Goal: Task Accomplishment & Management: Complete application form

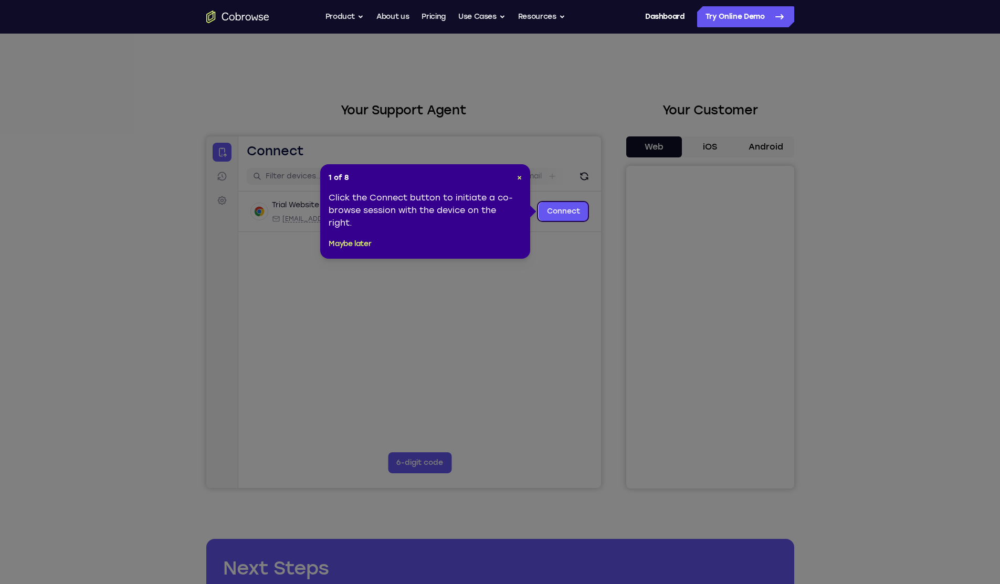
click at [714, 147] on icon at bounding box center [504, 292] width 1008 height 584
click at [518, 175] on span "×" at bounding box center [519, 177] width 5 height 9
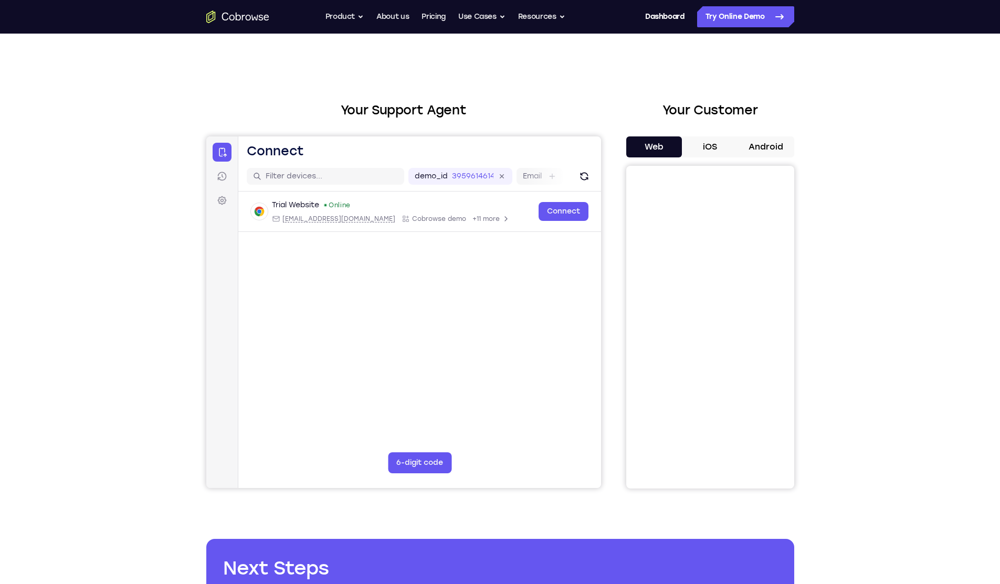
click at [703, 147] on button "iOS" at bounding box center [710, 146] width 56 height 21
click at [777, 147] on button "Android" at bounding box center [766, 146] width 56 height 21
click at [720, 150] on button "iOS" at bounding box center [710, 146] width 56 height 21
click at [650, 151] on button "Web" at bounding box center [654, 146] width 56 height 21
click at [705, 149] on button "iOS" at bounding box center [710, 146] width 56 height 21
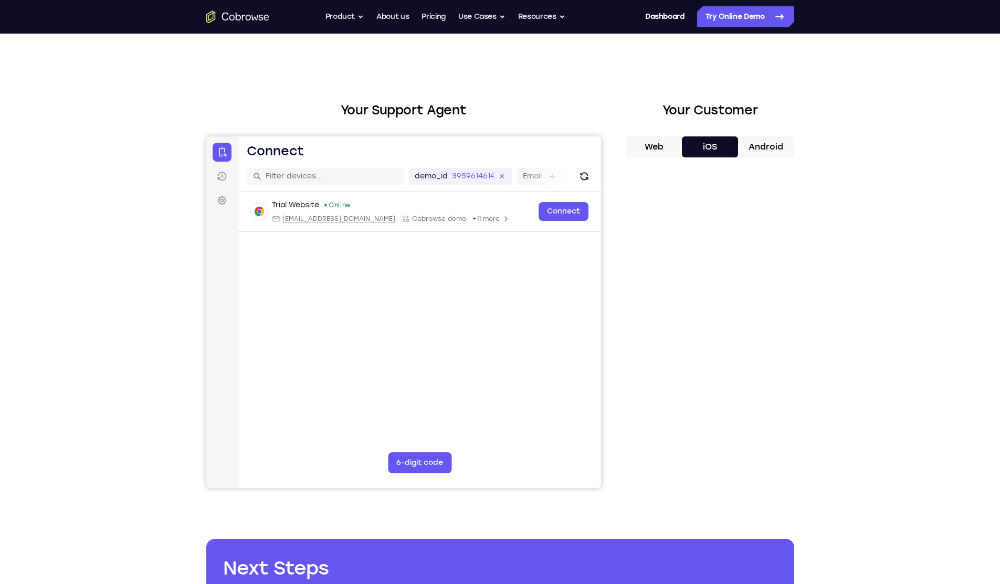
click at [647, 156] on button "Web" at bounding box center [654, 146] width 56 height 21
click at [691, 146] on button "iOS" at bounding box center [710, 146] width 56 height 21
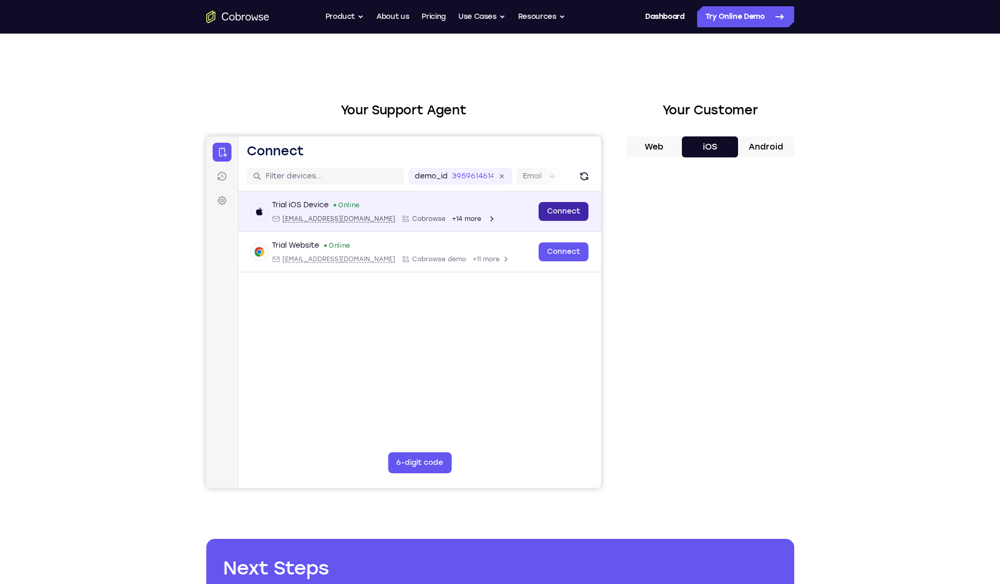
click at [559, 207] on link "Connect" at bounding box center [563, 211] width 50 height 19
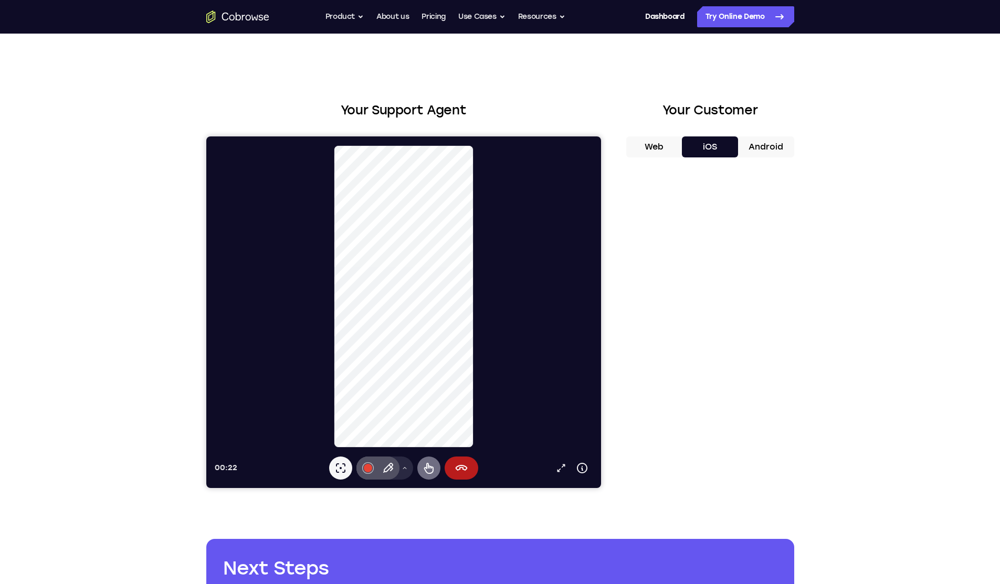
click at [428, 472] on icon at bounding box center [428, 468] width 13 height 13
click at [341, 469] on icon at bounding box center [339, 467] width 9 height 9
click at [469, 467] on button "End session" at bounding box center [461, 468] width 34 height 23
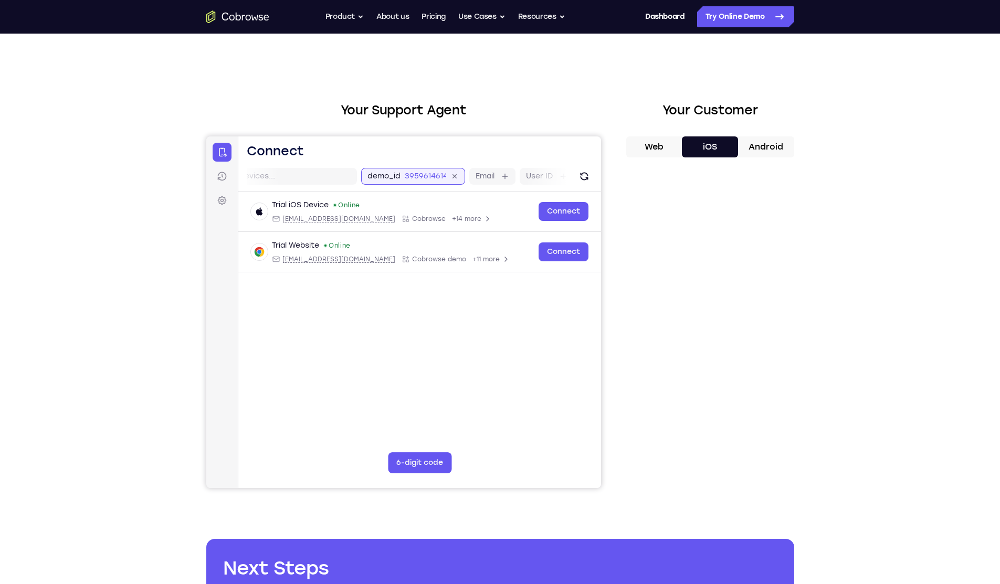
click at [470, 178] on div "demo_id 3959614614 3959614614 Email User ID Device ID Device name" at bounding box center [540, 176] width 359 height 17
click at [437, 180] on input "3959614614" at bounding box center [418, 176] width 41 height 10
click at [331, 182] on div at bounding box center [271, 176] width 157 height 17
click at [385, 292] on div "Trial iOS Device Online ios@example.com Cobrowse +14 more ios@example.com Cobro…" at bounding box center [419, 257] width 363 height 131
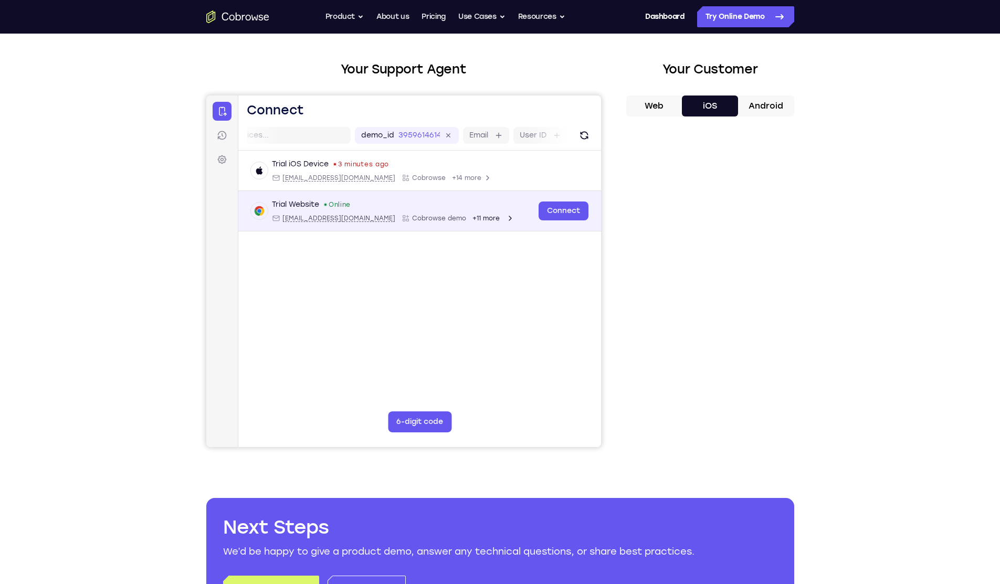
scroll to position [0, 0]
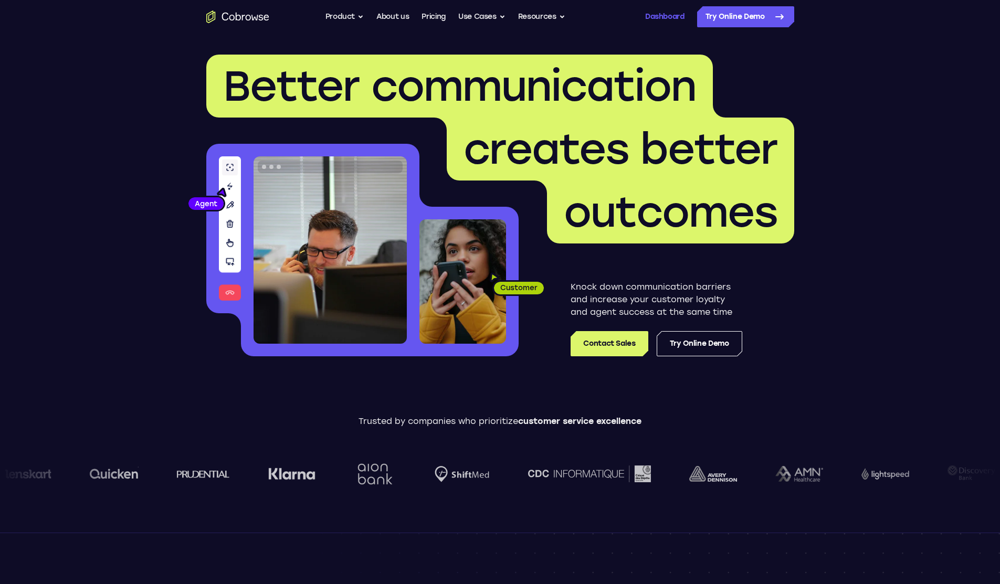
click at [662, 13] on link "Dashboard" at bounding box center [664, 16] width 39 height 21
click at [437, 18] on link "Pricing" at bounding box center [434, 16] width 24 height 21
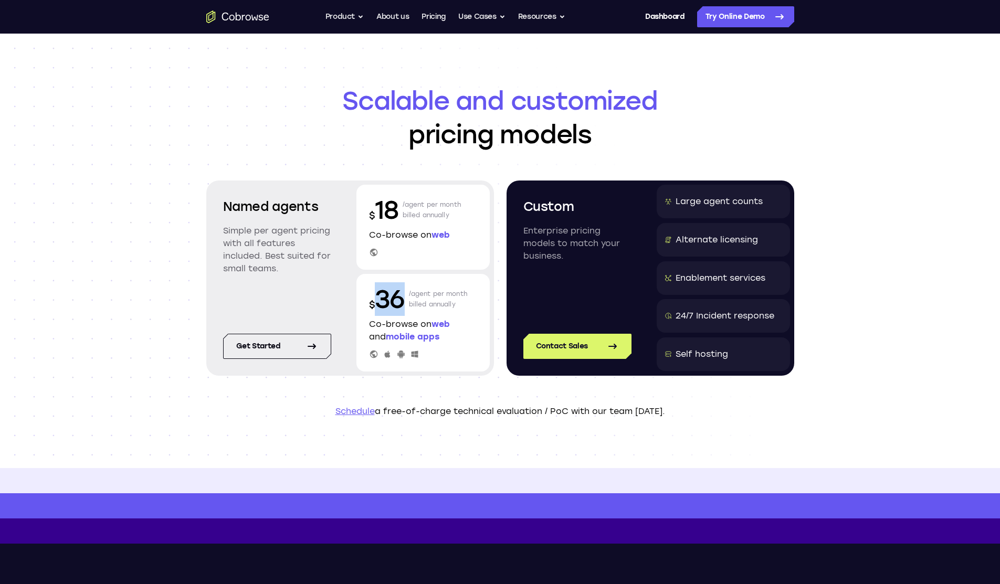
click at [398, 304] on p "$ 36" at bounding box center [387, 299] width 36 height 34
click at [554, 227] on p "Enterprise pricing models to match your business." at bounding box center [577, 244] width 108 height 38
click at [707, 353] on div "Self hosting" at bounding box center [702, 354] width 52 height 13
click at [446, 305] on p "/agent per month billed annually" at bounding box center [438, 299] width 59 height 34
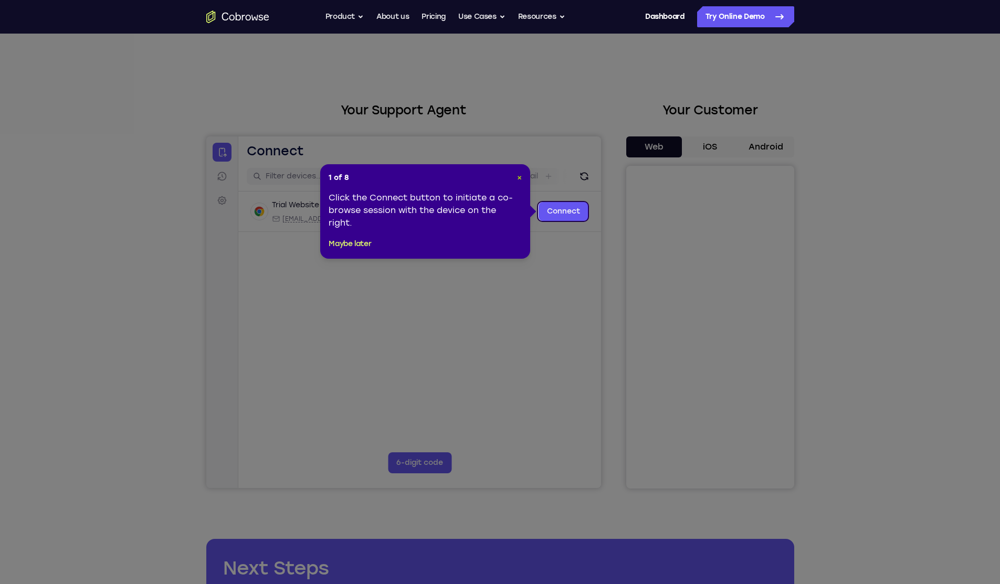
click at [517, 179] on span "×" at bounding box center [519, 177] width 5 height 9
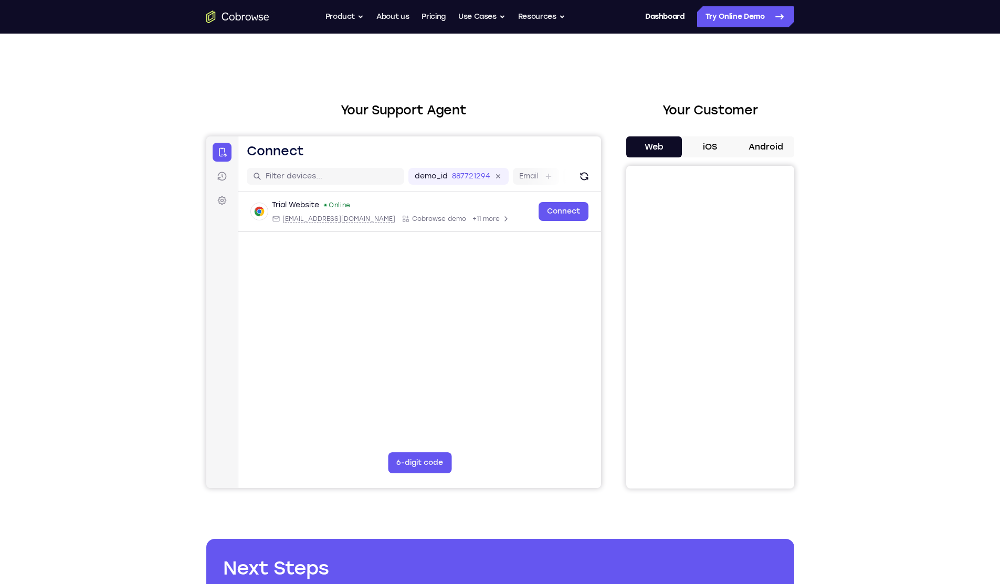
click at [704, 140] on button "iOS" at bounding box center [710, 146] width 56 height 21
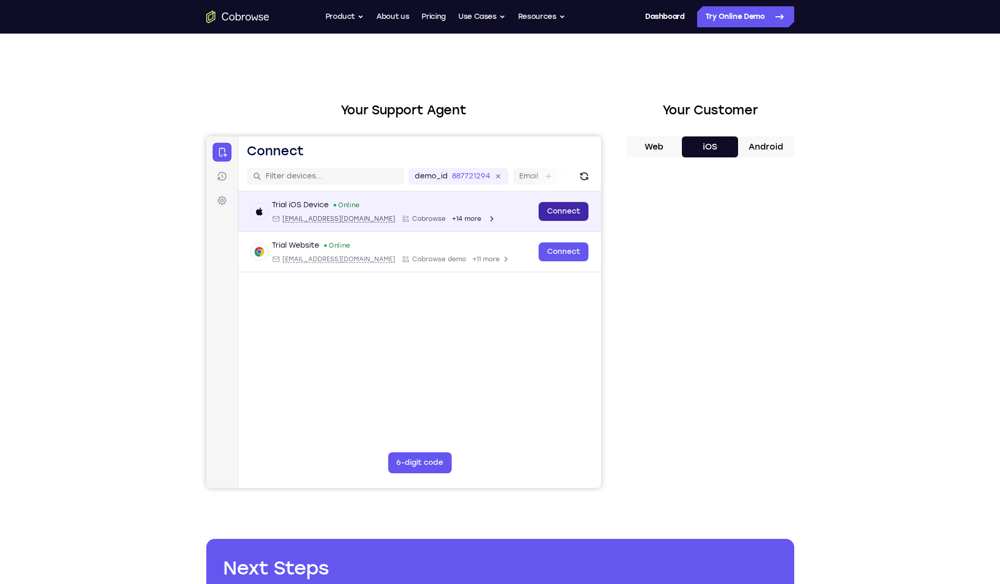
click at [552, 216] on link "Connect" at bounding box center [563, 211] width 50 height 19
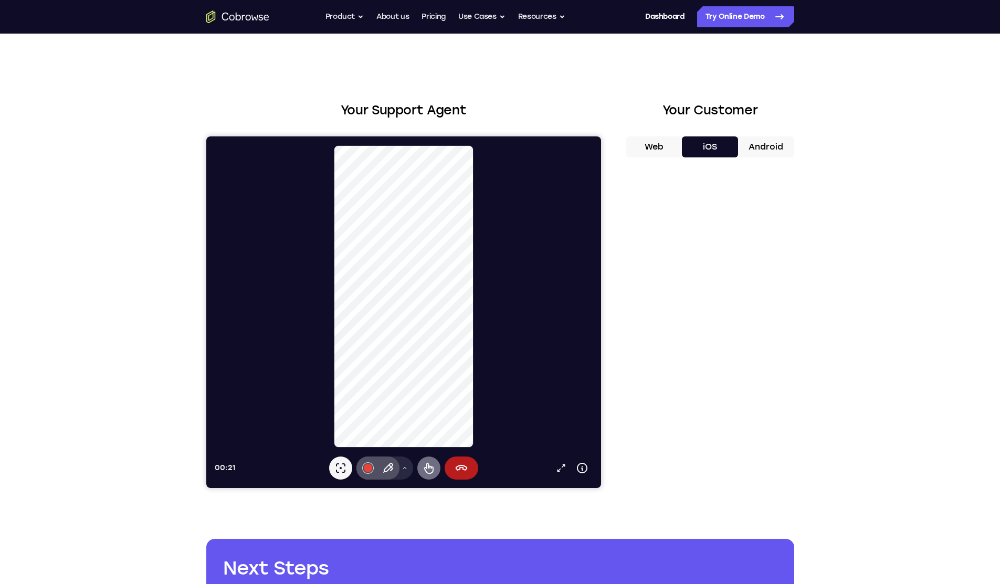
click at [428, 467] on icon at bounding box center [428, 468] width 9 height 11
click at [463, 468] on icon at bounding box center [461, 468] width 13 height 13
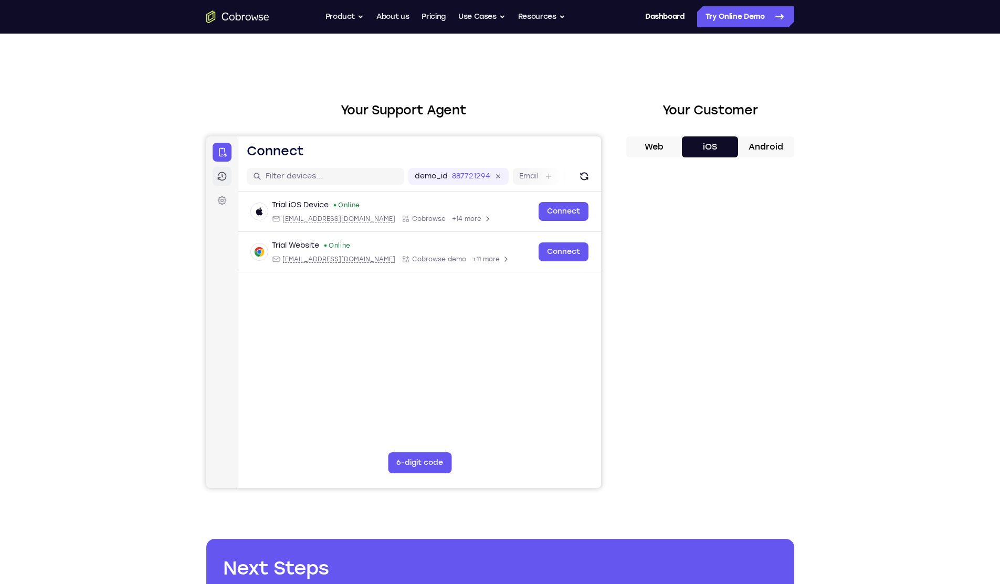
click at [228, 171] on link "Sessions" at bounding box center [221, 176] width 19 height 19
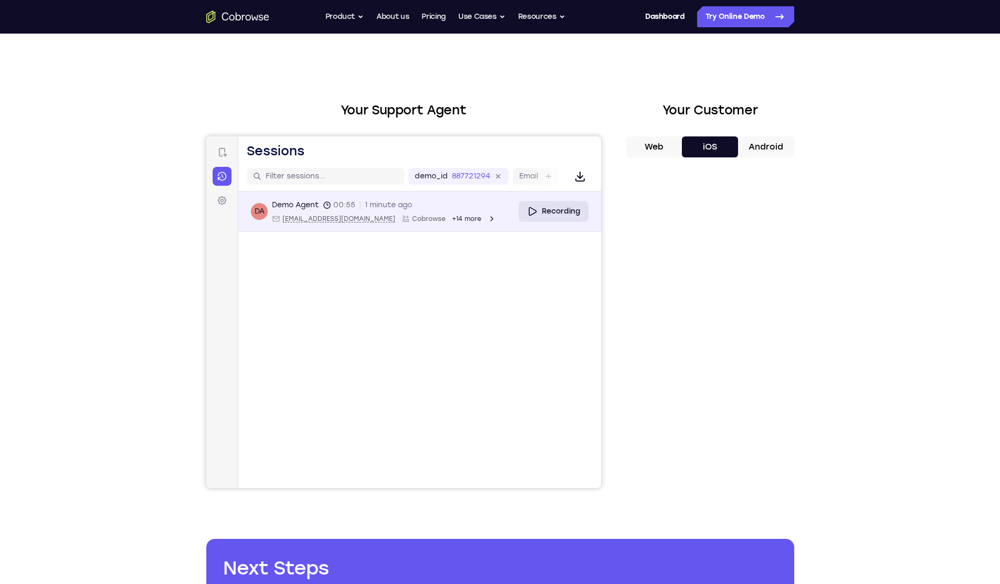
click at [544, 215] on link "Recording" at bounding box center [553, 211] width 70 height 21
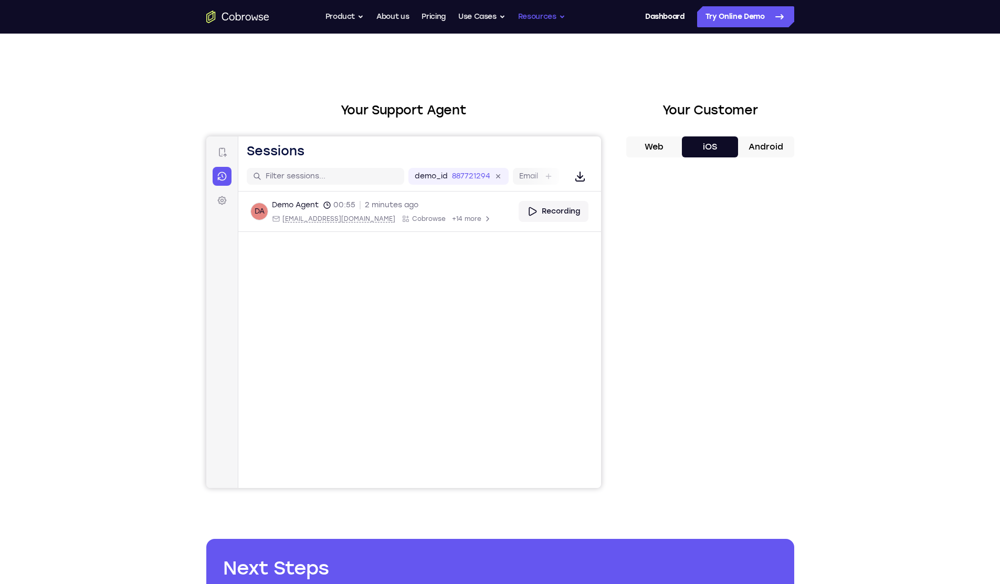
click at [555, 22] on button "Resources" at bounding box center [541, 16] width 47 height 21
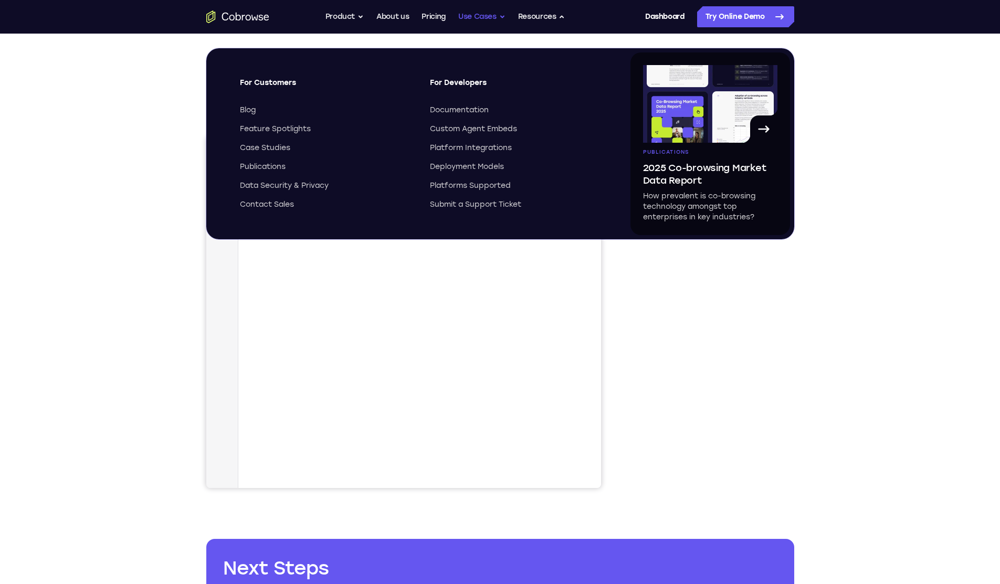
click at [494, 17] on button "Use Cases" at bounding box center [481, 16] width 47 height 21
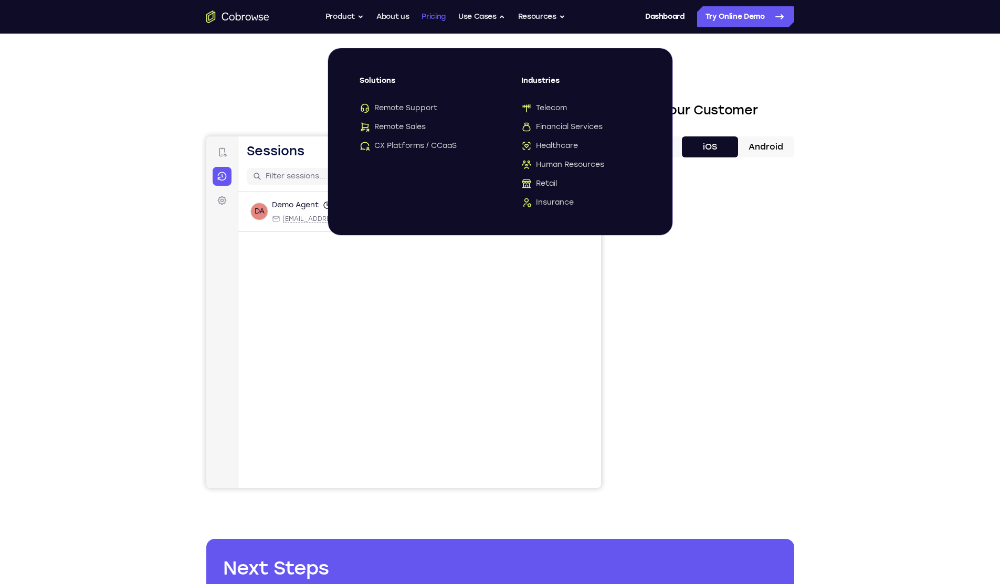
click at [423, 19] on link "Pricing" at bounding box center [434, 16] width 24 height 21
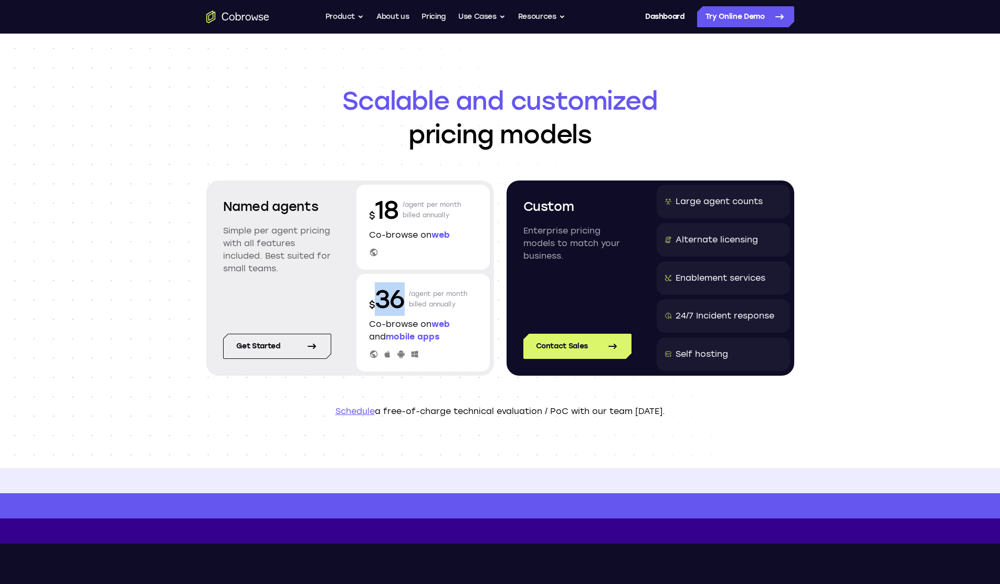
drag, startPoint x: 380, startPoint y: 307, endPoint x: 398, endPoint y: 307, distance: 18.9
click at [398, 307] on p "$ 36" at bounding box center [387, 299] width 36 height 34
click at [265, 24] on div "Go back Powerful, Flexible and Trustworthy. Avoid all extra friction for both A…" at bounding box center [500, 16] width 672 height 21
click at [262, 21] on icon "Go to the home page" at bounding box center [237, 16] width 63 height 13
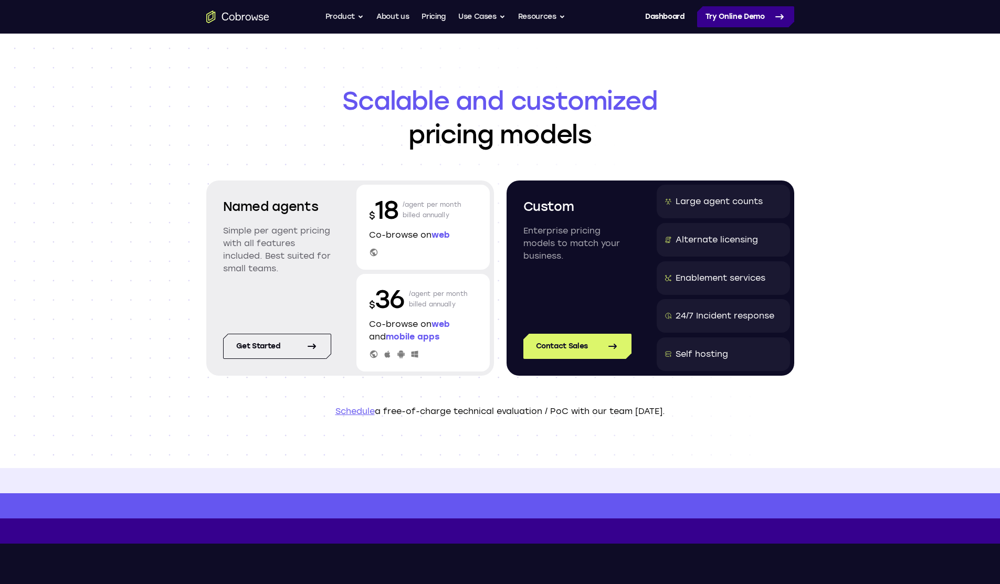
click at [723, 19] on link "Try Online Demo" at bounding box center [745, 16] width 97 height 21
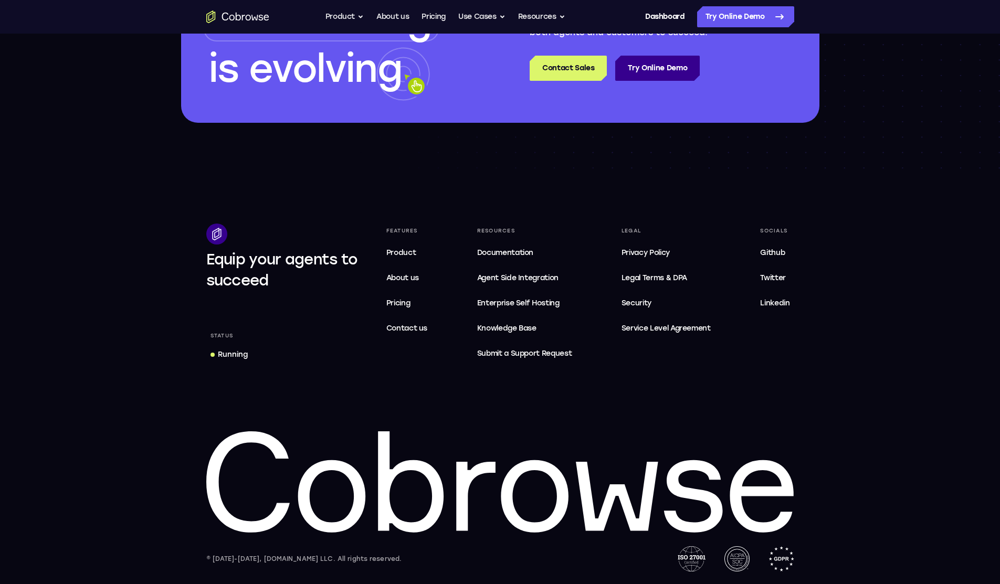
scroll to position [3117, 0]
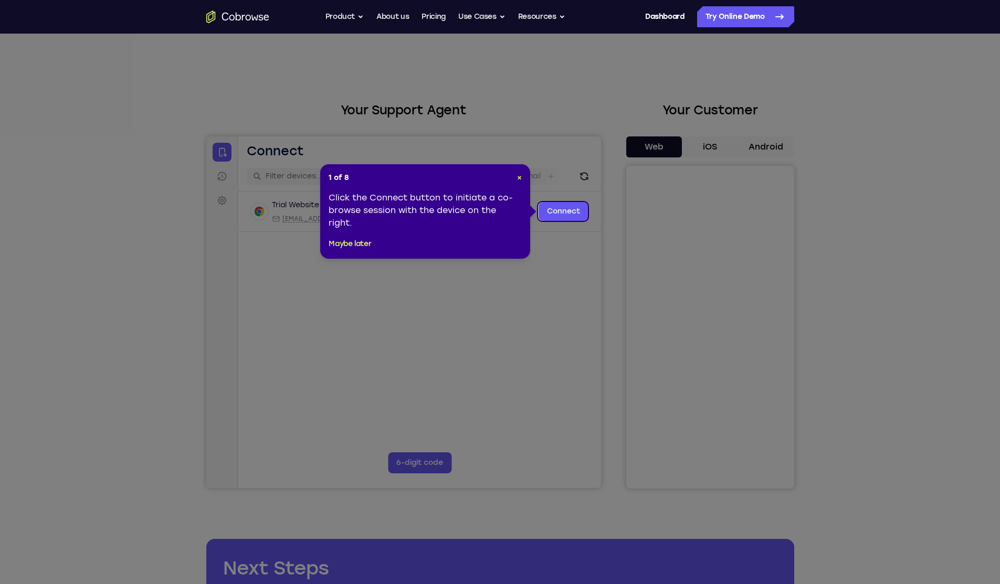
click at [486, 51] on icon at bounding box center [504, 292] width 1008 height 584
click at [514, 180] on header "1 of 8 ×" at bounding box center [425, 178] width 193 height 10
drag, startPoint x: 522, startPoint y: 180, endPoint x: 315, endPoint y: 44, distance: 247.3
click at [522, 180] on span "×" at bounding box center [519, 177] width 5 height 9
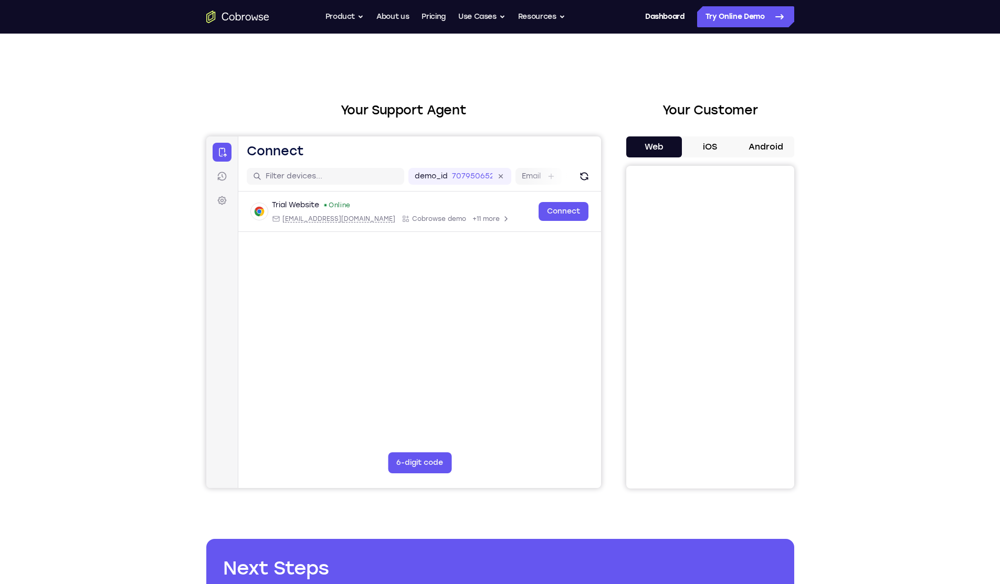
click at [698, 141] on button "iOS" at bounding box center [710, 146] width 56 height 21
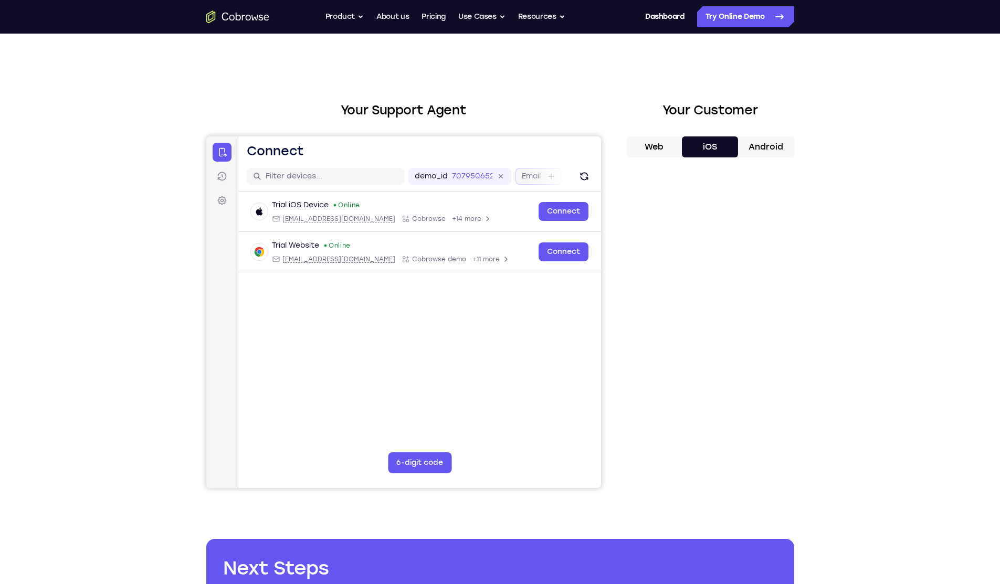
click at [529, 177] on label "Email" at bounding box center [530, 176] width 19 height 10
click at [544, 177] on input "Email" at bounding box center [545, 176] width 2 height 10
click at [310, 178] on label "demo_id" at bounding box center [298, 176] width 33 height 10
click at [320, 178] on input "707950652" at bounding box center [340, 176] width 40 height 10
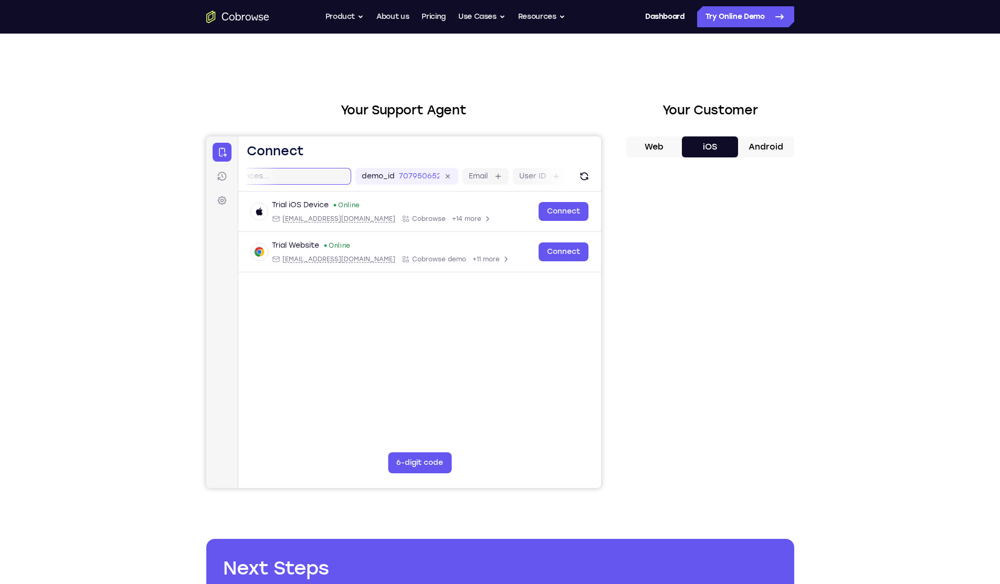
scroll to position [0, 6]
click at [281, 180] on input "text" at bounding box center [325, 176] width 132 height 10
click at [356, 16] on button "Product" at bounding box center [344, 16] width 39 height 21
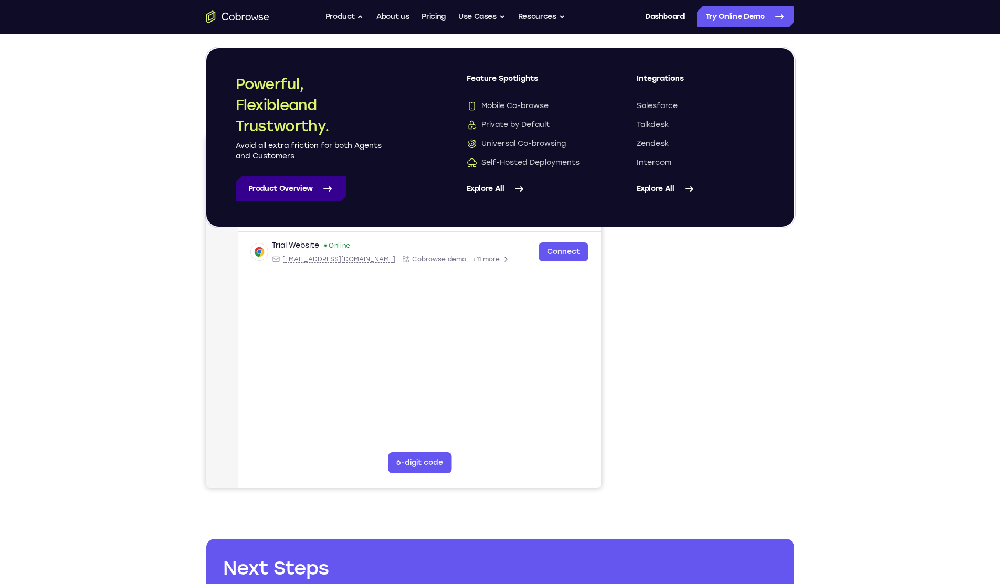
click at [324, 186] on icon at bounding box center [327, 189] width 13 height 13
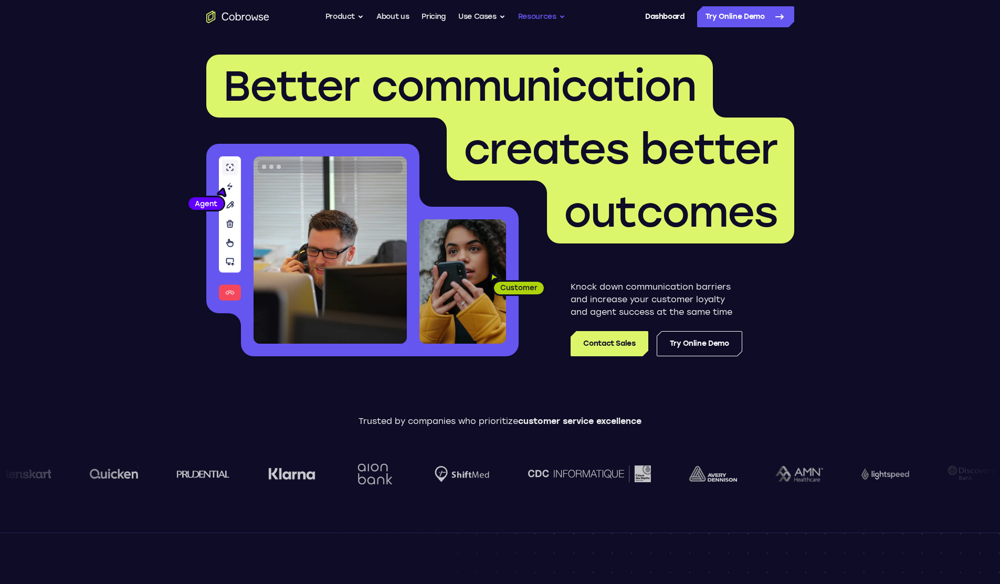
click at [528, 20] on button "Resources" at bounding box center [541, 16] width 47 height 21
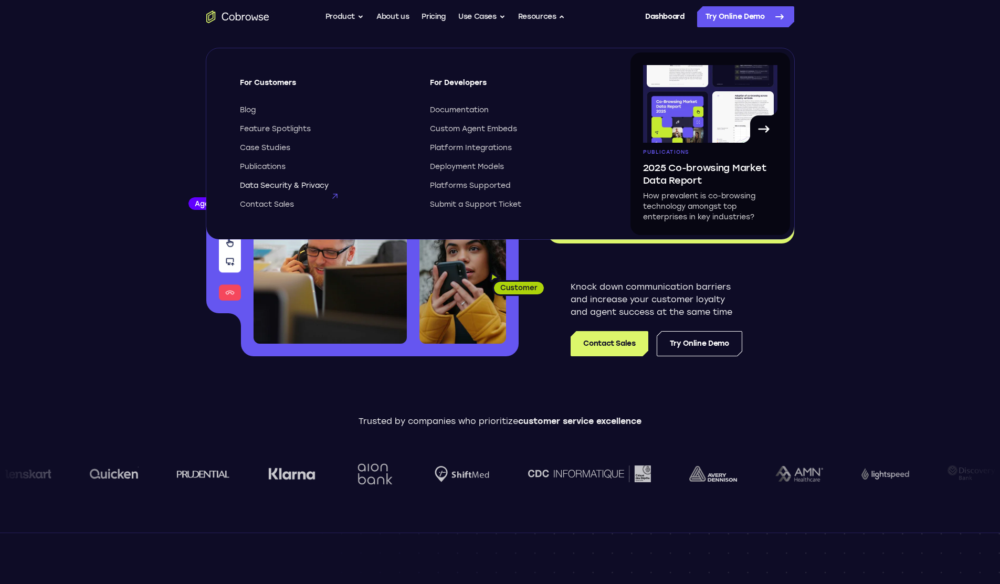
click at [303, 187] on span "Data Security & Privacy" at bounding box center [284, 186] width 89 height 10
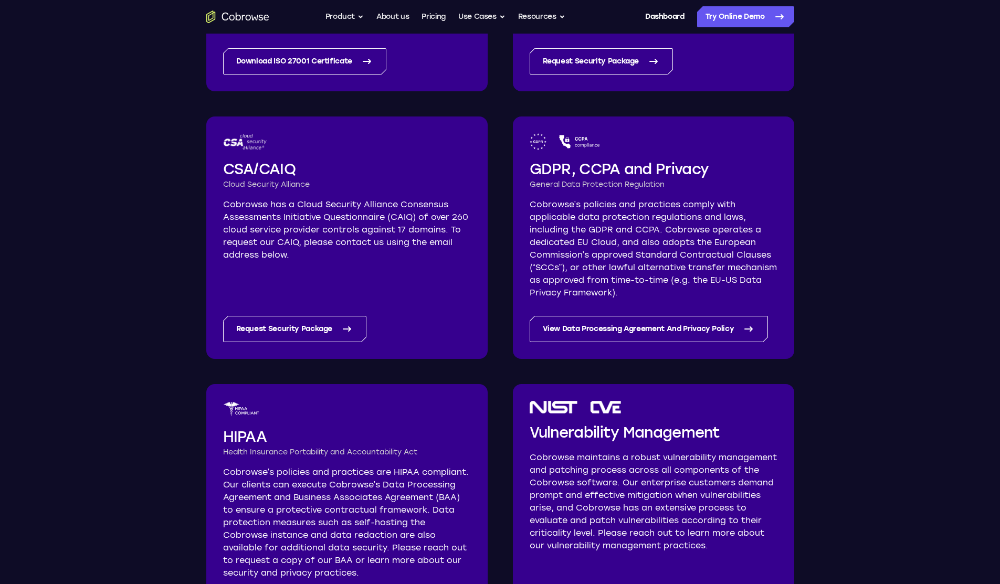
scroll to position [525, 0]
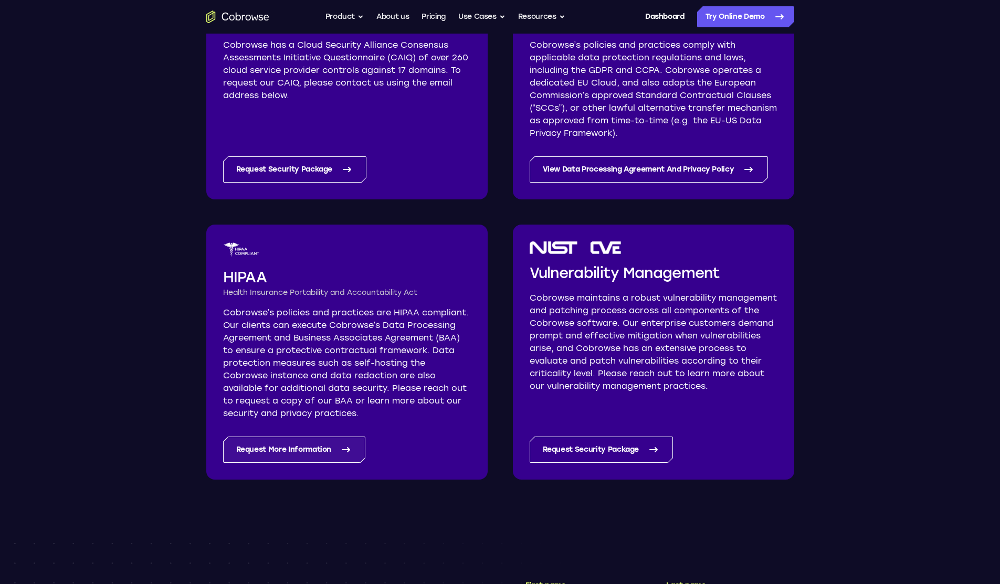
click at [290, 454] on link "Request More Information" at bounding box center [294, 450] width 143 height 26
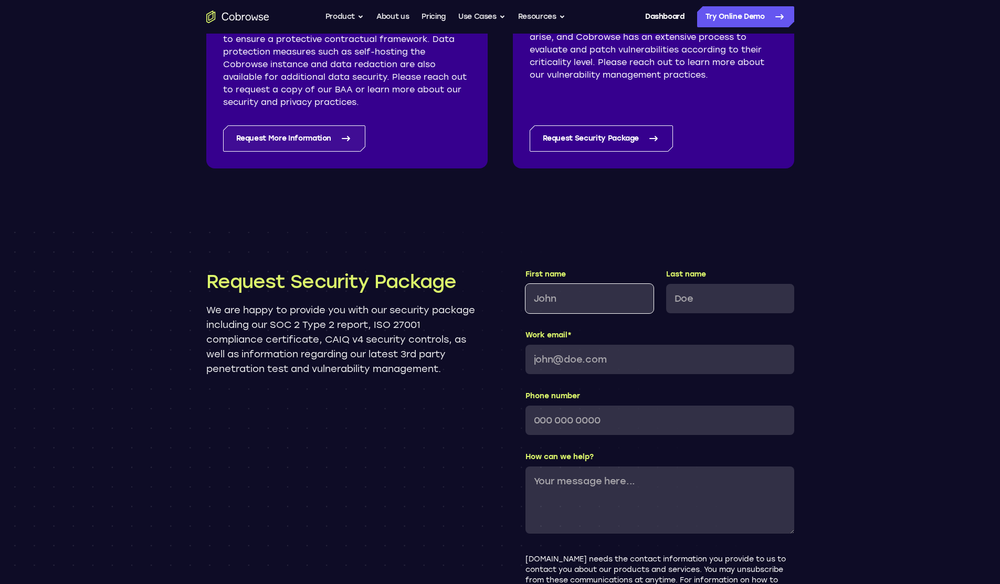
scroll to position [843, 0]
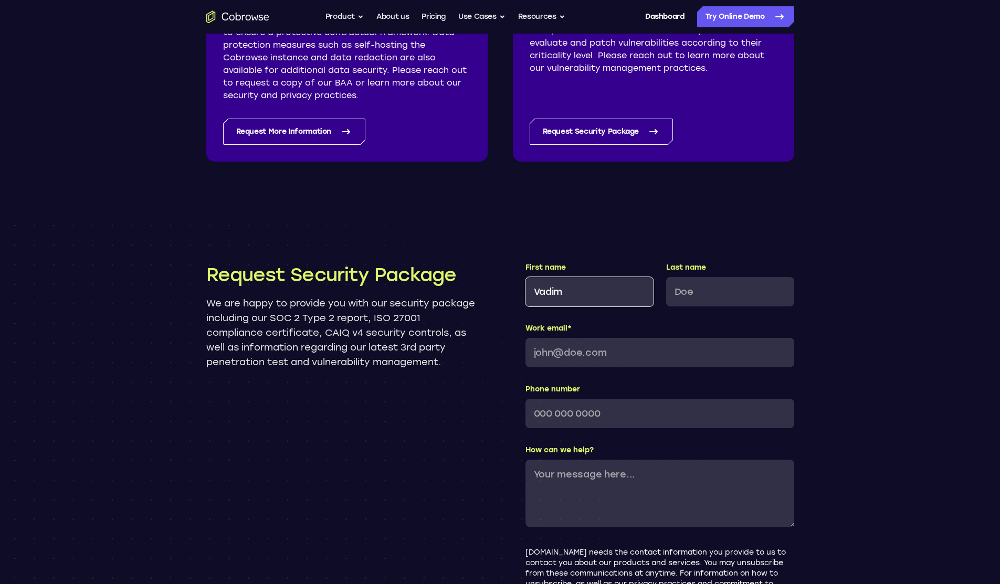
type input "Vadim"
type input "Koystinen"
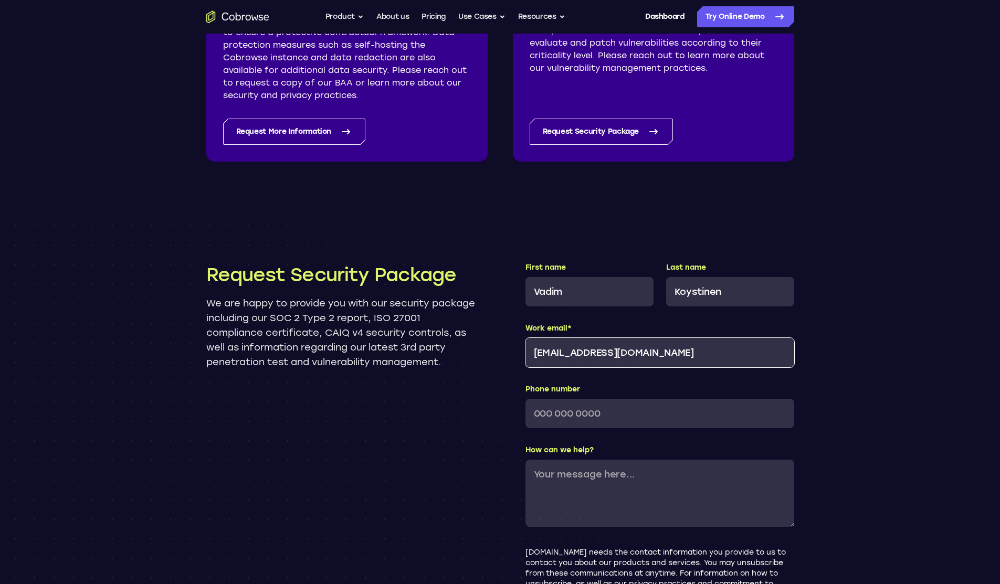
type input "vkoystinen@symplast.com"
type input "561-267-6289"
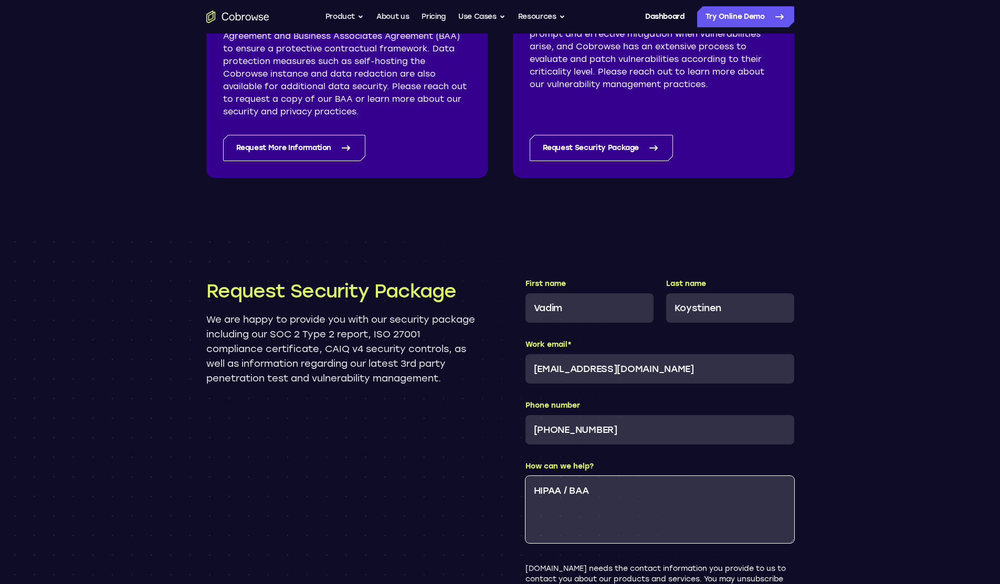
scroll to position [895, 0]
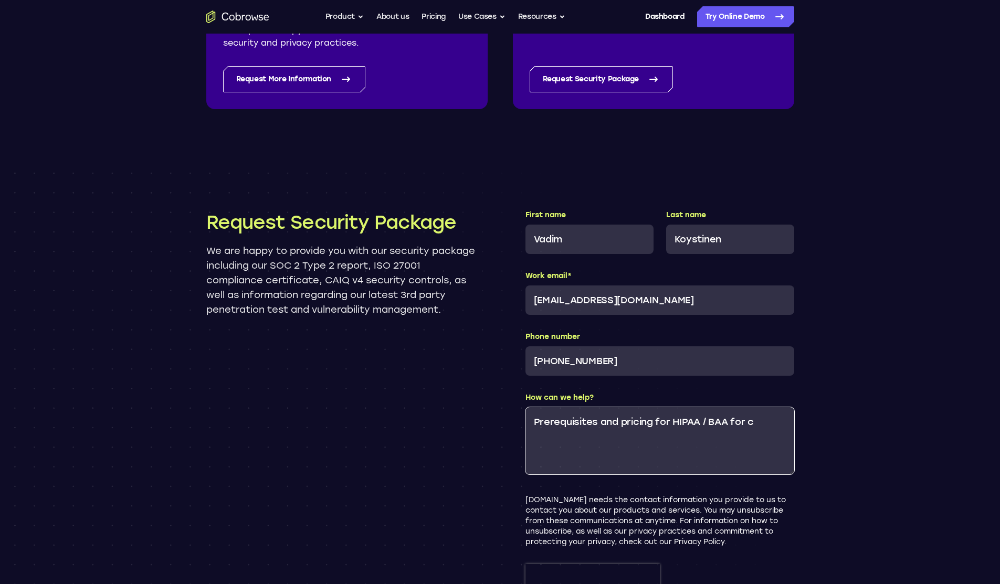
drag, startPoint x: 733, startPoint y: 422, endPoint x: 765, endPoint y: 418, distance: 31.8
click at [762, 421] on textarea "Prerequisites and pricing for HIPAA / BAA for c" at bounding box center [659, 440] width 269 height 67
drag, startPoint x: 658, startPoint y: 417, endPoint x: 599, endPoint y: 415, distance: 58.8
click at [599, 415] on textarea "Prerequisites and pricing for HIPAA / BAA" at bounding box center [659, 440] width 269 height 67
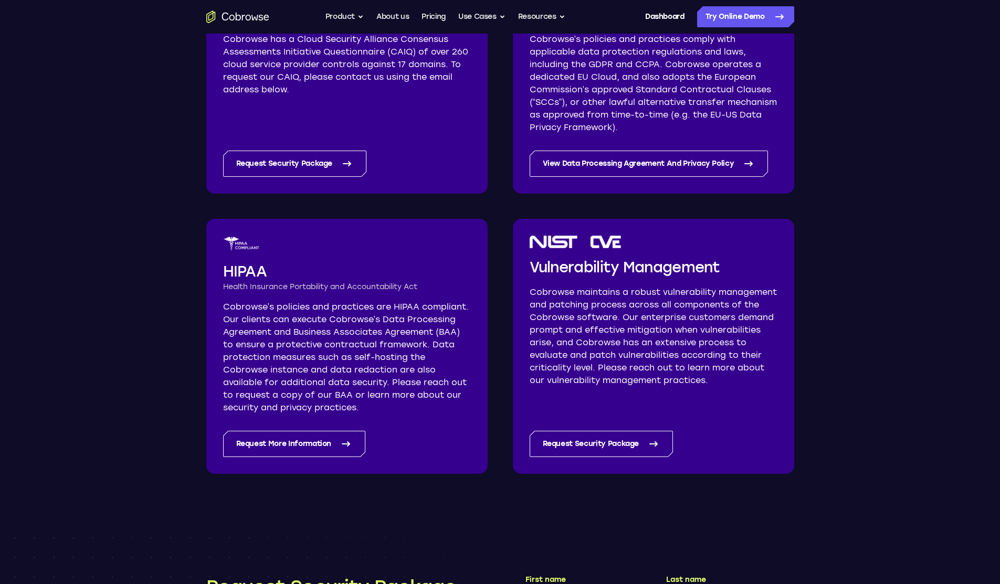
scroll to position [528, 0]
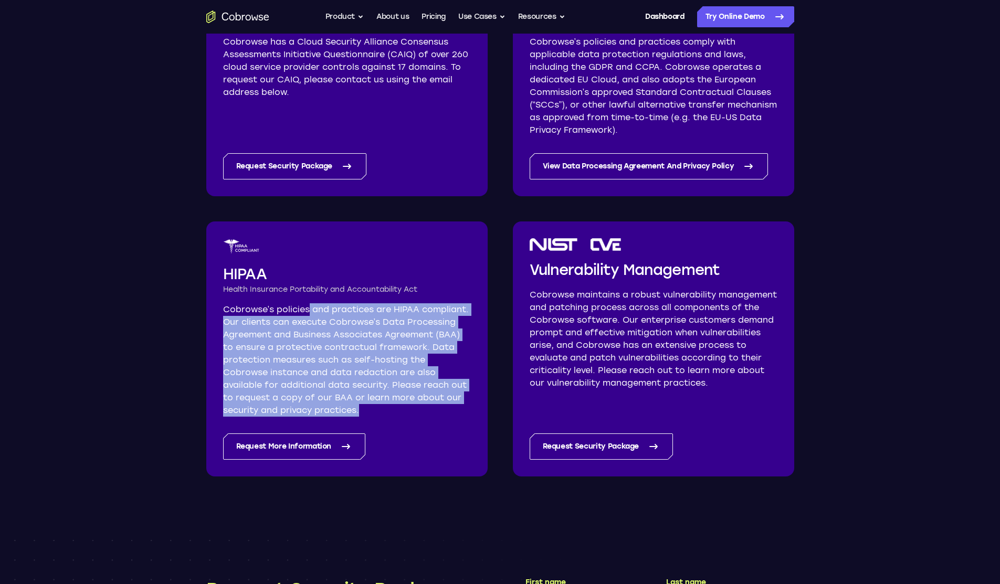
drag, startPoint x: 330, startPoint y: 315, endPoint x: 441, endPoint y: 407, distance: 144.7
click at [441, 407] on p "Cobrowse’s policies and practices are HIPAA compliant. Our clients can execute …" at bounding box center [347, 359] width 248 height 113
click at [402, 402] on p "Cobrowse’s policies and practices are HIPAA compliant. Our clients can execute …" at bounding box center [347, 359] width 248 height 113
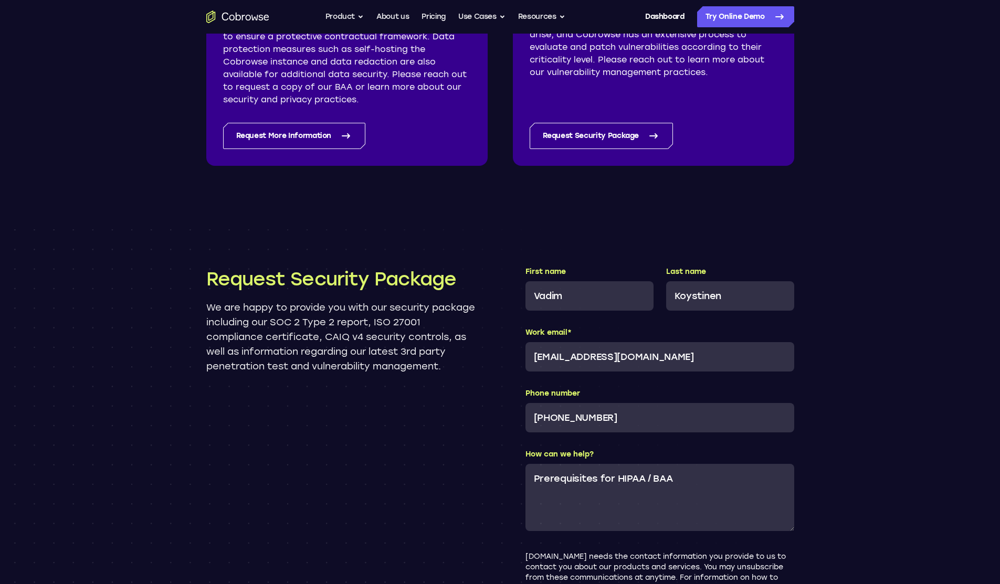
scroll to position [843, 0]
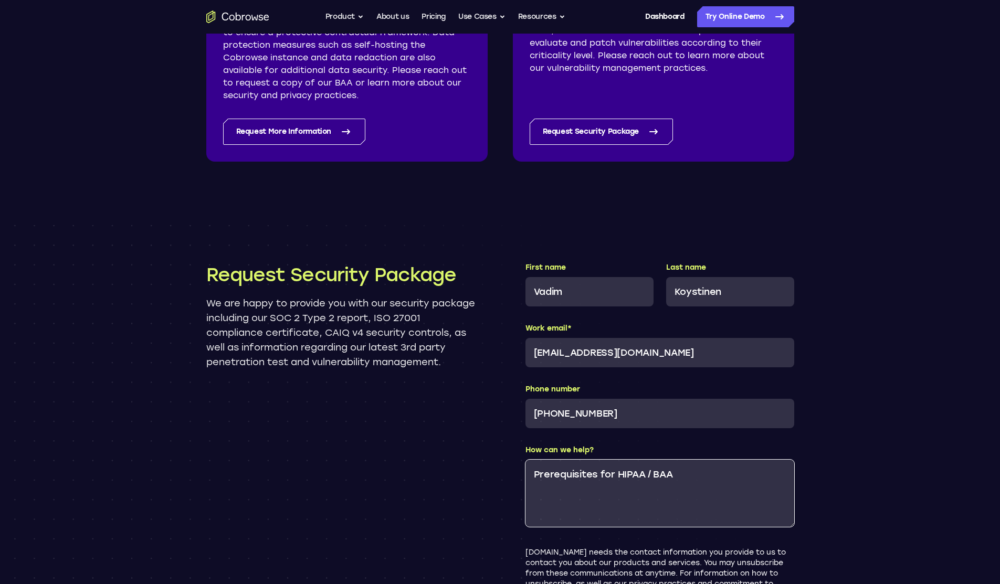
click at [705, 478] on textarea "Prerequisites for HIPAA / BAA" at bounding box center [659, 493] width 269 height 67
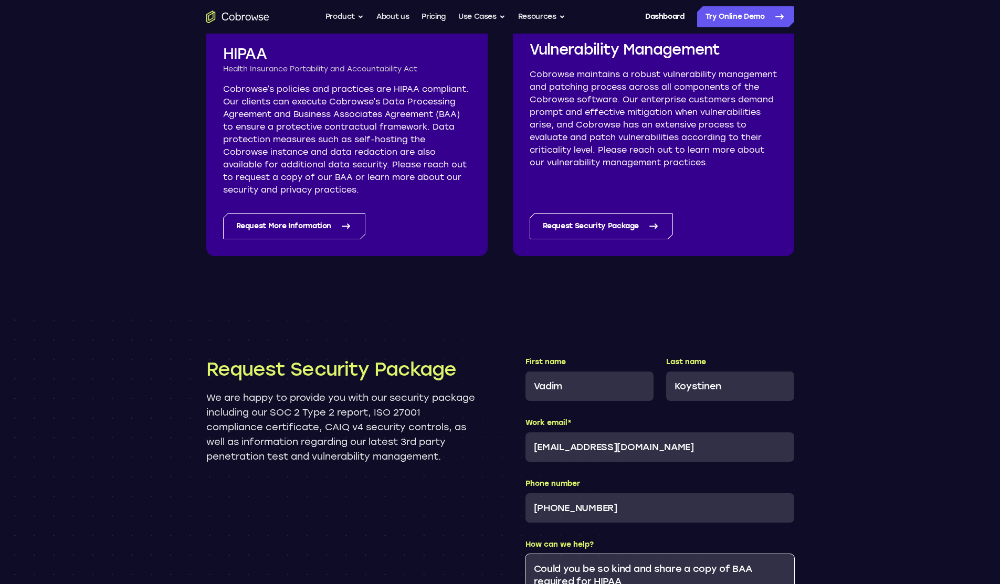
scroll to position [948, 0]
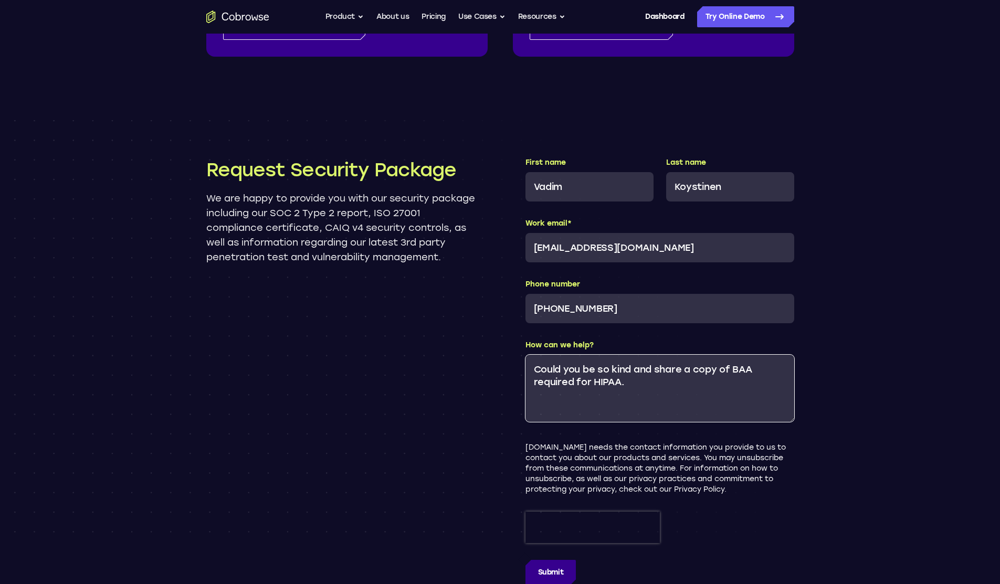
type textarea "Could you be so kind and share a copy of BAA required for HIPAA."
click at [536, 573] on input "Submit" at bounding box center [550, 572] width 51 height 25
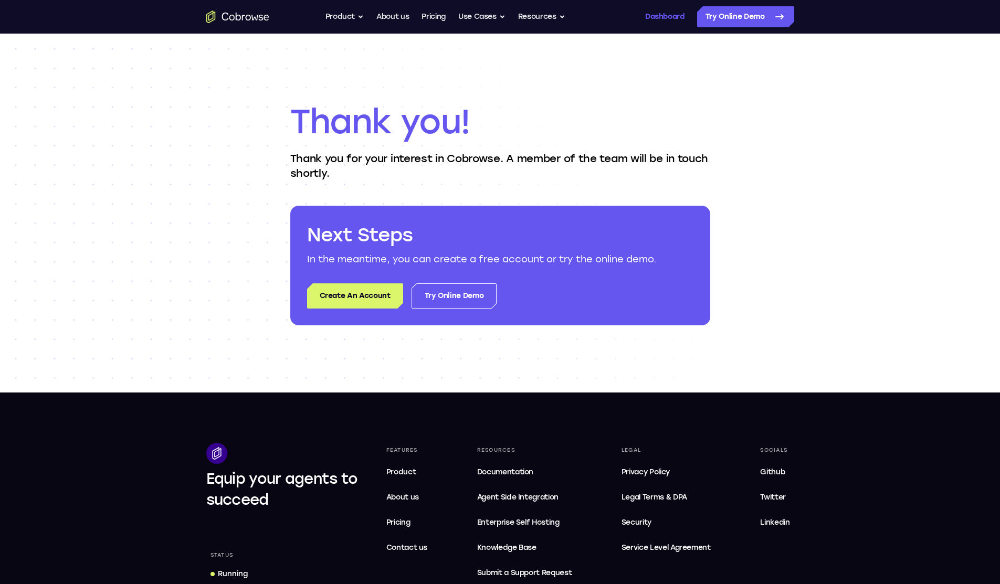
click at [652, 20] on link "Dashboard" at bounding box center [664, 16] width 39 height 21
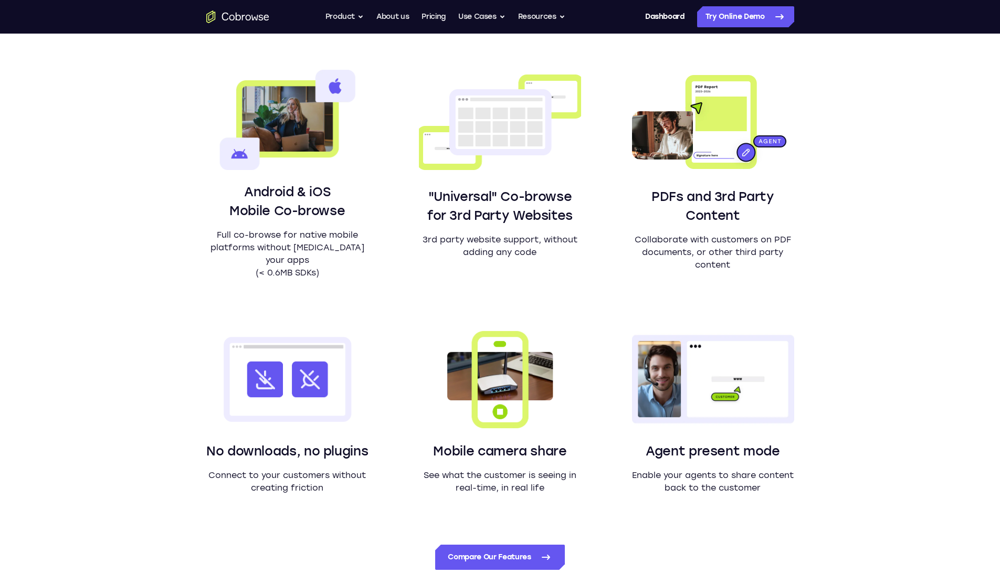
scroll to position [735, 0]
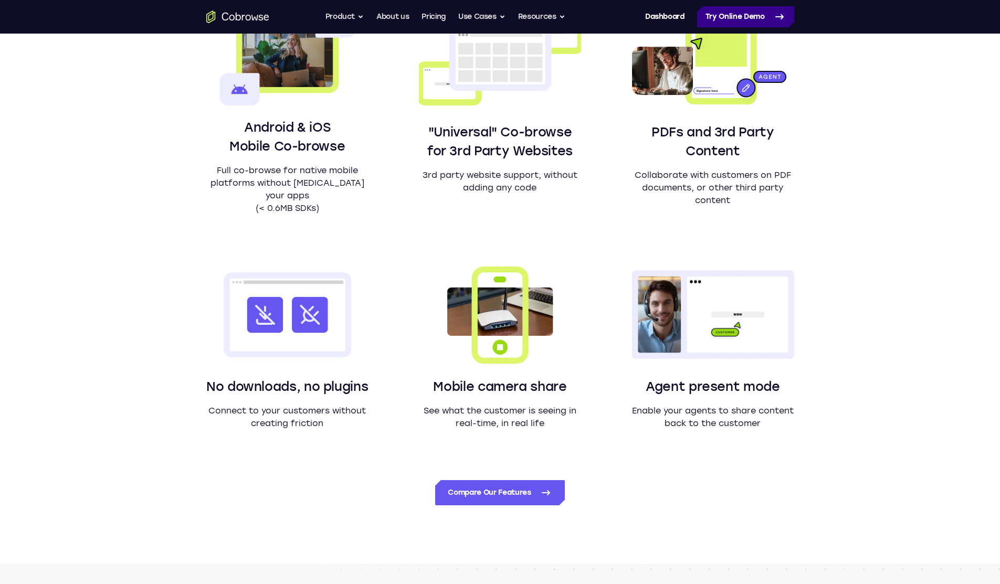
click at [742, 18] on link "Try Online Demo" at bounding box center [745, 16] width 97 height 21
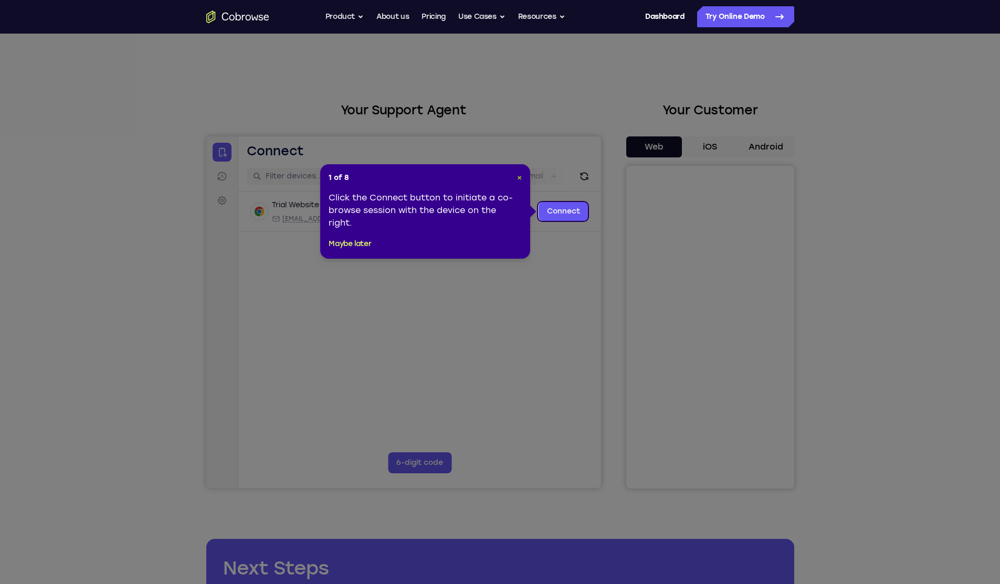
click at [518, 181] on span "×" at bounding box center [519, 177] width 5 height 9
